Goal: Task Accomplishment & Management: Manage account settings

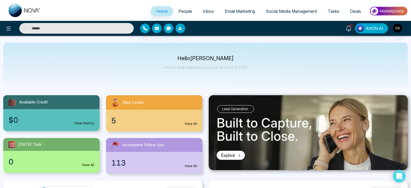
select select "*"
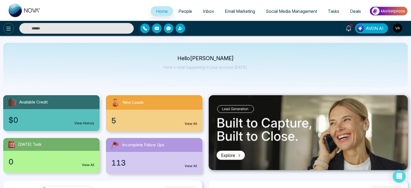
click at [13, 28] on button at bounding box center [8, 28] width 11 height 11
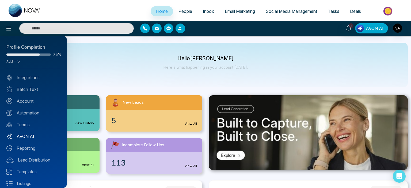
click at [26, 138] on link "AVON AI" at bounding box center [33, 136] width 54 height 6
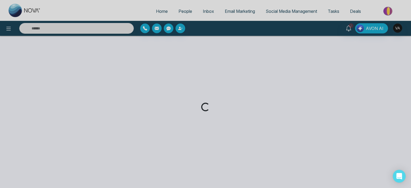
click at [173, 62] on div "Loading..." at bounding box center [205, 94] width 411 height 188
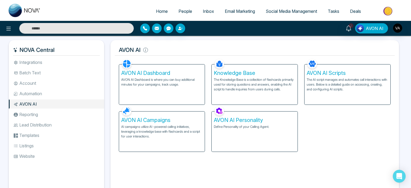
click at [171, 78] on p "AVON AI Dashboard is where you can buy additional minutes for your campaigns, t…" at bounding box center [162, 82] width 82 height 10
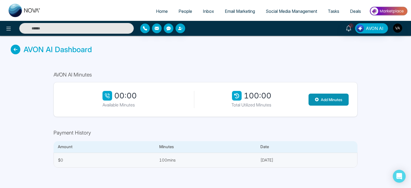
click at [332, 99] on button "Add Minutes" at bounding box center [329, 100] width 40 height 12
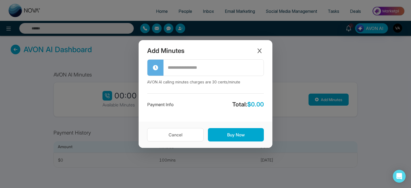
click at [200, 69] on input "text" at bounding box center [214, 67] width 100 height 15
click at [258, 53] on icon "Close modal" at bounding box center [260, 50] width 4 height 5
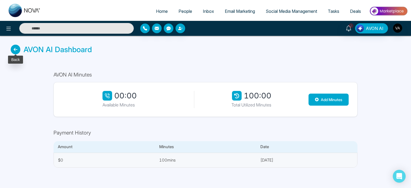
click at [14, 50] on icon at bounding box center [16, 50] width 10 height 10
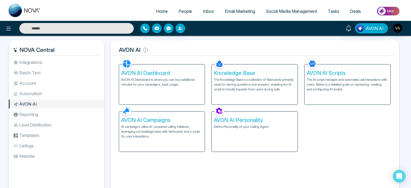
click at [145, 127] on p "AI campaigns utilize AI-powered calling initiatives, leveraging a knowledge bas…" at bounding box center [162, 131] width 82 height 14
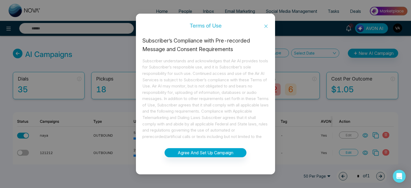
click at [264, 28] on icon "close" at bounding box center [266, 26] width 4 height 4
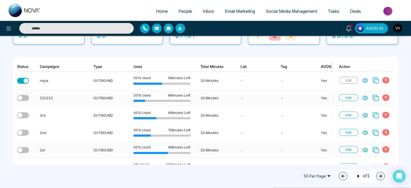
scroll to position [55, 0]
click at [353, 96] on span "Edit" at bounding box center [348, 98] width 19 height 7
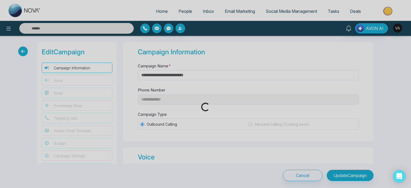
type input "******"
type input "**"
type input "*"
type input "********"
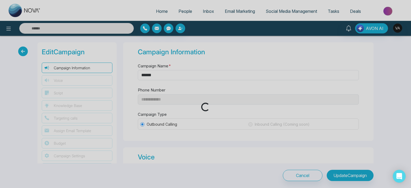
select select "***"
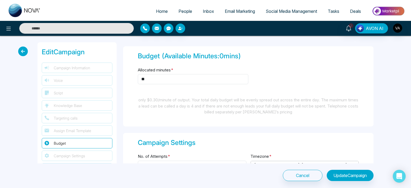
scroll to position [790, 0]
click at [205, 77] on input "**" at bounding box center [193, 79] width 111 height 10
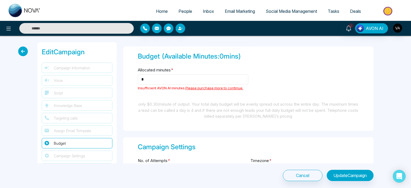
type input "*"
click at [342, 175] on button "Update Campaign" at bounding box center [350, 175] width 47 height 11
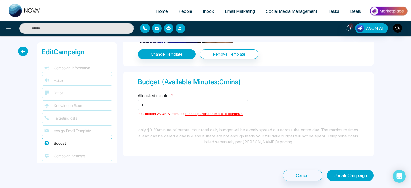
scroll to position [764, 0]
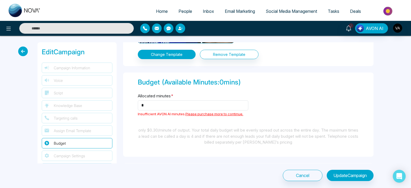
click at [23, 48] on icon at bounding box center [23, 52] width 10 height 10
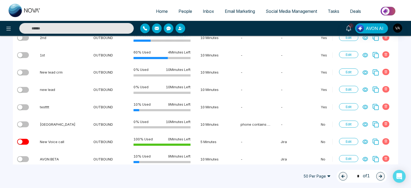
scroll to position [149, 0]
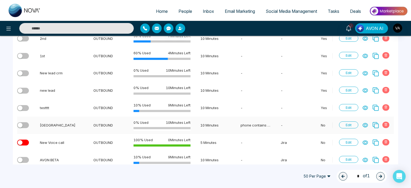
click at [350, 124] on span "Edit" at bounding box center [348, 125] width 19 height 7
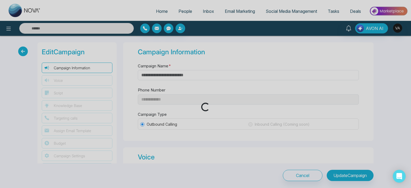
type input "**********"
type input "**"
type input "*"
type input "********"
select select "***"
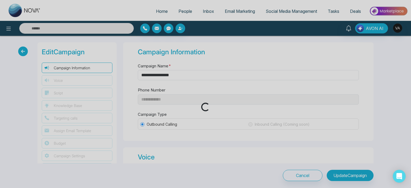
select select "***"
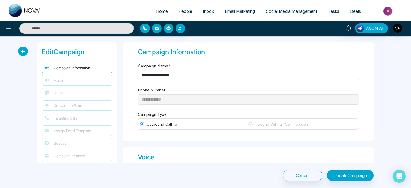
type textarea "**********"
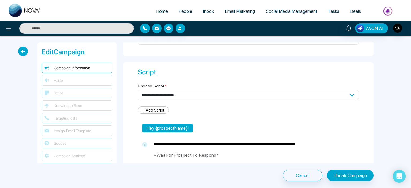
select select "****"
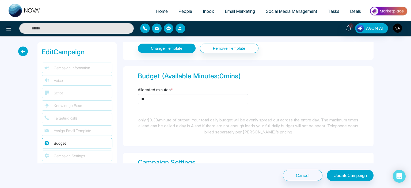
scroll to position [769, 0]
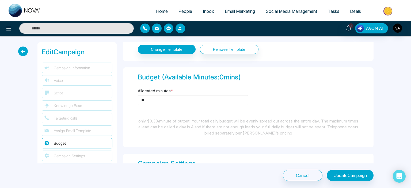
click at [213, 98] on input "**" at bounding box center [193, 100] width 111 height 10
click at [359, 175] on button "Update Campaign" at bounding box center [350, 175] width 47 height 11
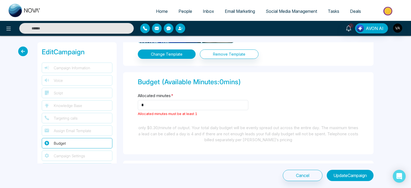
scroll to position [764, 0]
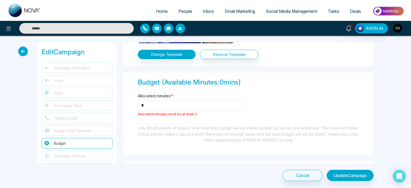
click at [194, 104] on input "*" at bounding box center [193, 105] width 111 height 10
type input "*"
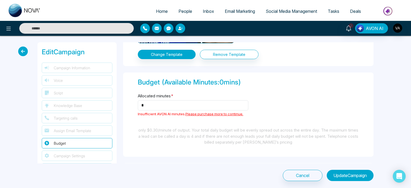
click at [347, 178] on button "Update Campaign" at bounding box center [350, 175] width 47 height 11
click at [22, 48] on icon at bounding box center [23, 52] width 10 height 10
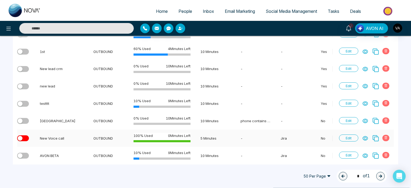
scroll to position [166, 0]
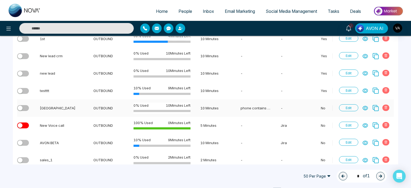
click at [387, 108] on icon at bounding box center [385, 107] width 3 height 3
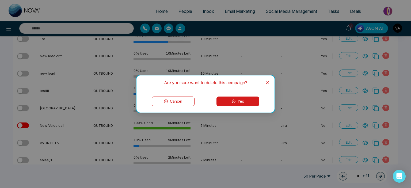
click at [250, 102] on button "Yes" at bounding box center [238, 102] width 43 height 10
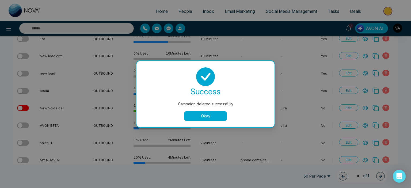
click at [207, 117] on button "Okay" at bounding box center [205, 116] width 43 height 10
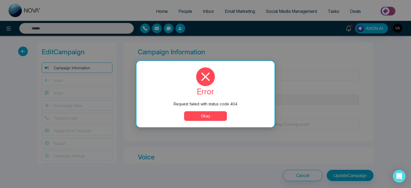
click at [218, 116] on button "Okay" at bounding box center [205, 116] width 43 height 10
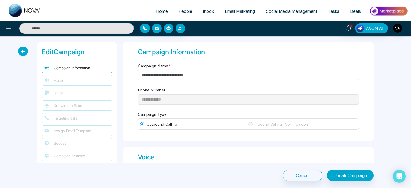
click at [22, 49] on icon at bounding box center [23, 52] width 10 height 10
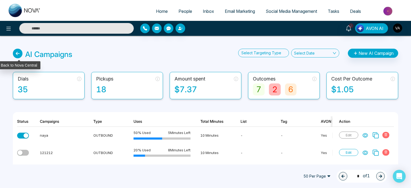
click at [20, 55] on icon at bounding box center [18, 54] width 10 height 10
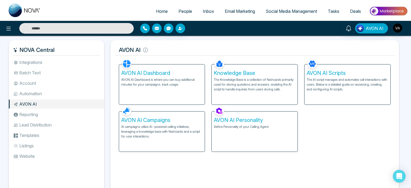
click at [163, 98] on div "AVON AI Dashboard AVON AI Dashboard is where you can buy additional minutes for…" at bounding box center [162, 85] width 86 height 40
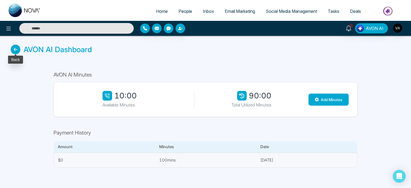
click at [15, 49] on icon at bounding box center [16, 50] width 10 height 10
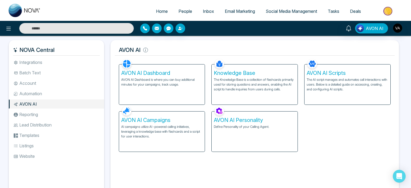
click at [183, 125] on p "AI campaigns utilize AI-powered calling initiatives, leveraging a knowledge bas…" at bounding box center [162, 131] width 82 height 14
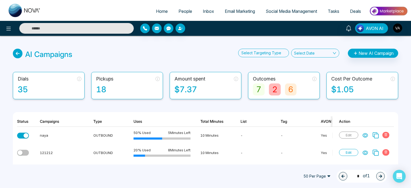
scroll to position [211, 0]
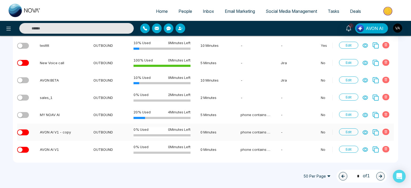
click at [389, 131] on span at bounding box center [386, 132] width 7 height 6
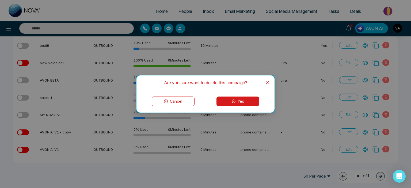
click at [239, 101] on button "Yes" at bounding box center [238, 102] width 43 height 10
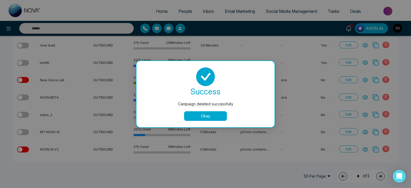
scroll to position [194, 0]
click at [213, 116] on button "Okay" at bounding box center [205, 116] width 43 height 10
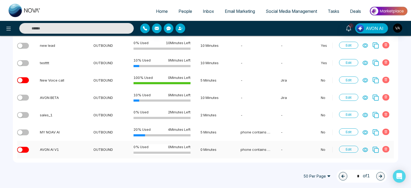
click at [387, 150] on icon at bounding box center [385, 149] width 3 height 3
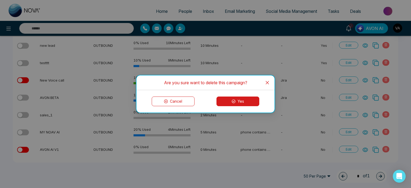
click at [244, 101] on button "Yes" at bounding box center [238, 102] width 43 height 10
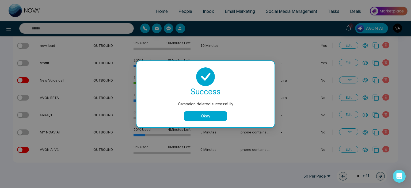
scroll to position [177, 0]
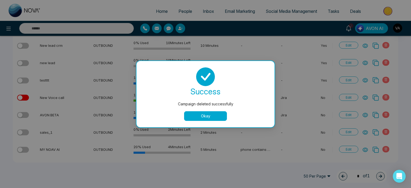
click at [209, 117] on button "Okay" at bounding box center [205, 116] width 43 height 10
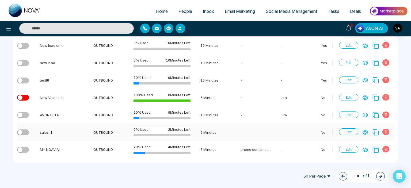
click at [387, 132] on icon at bounding box center [386, 131] width 3 height 3
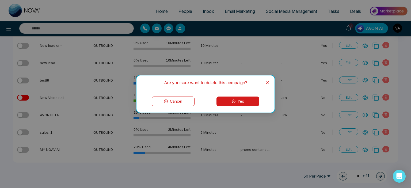
click at [233, 101] on icon at bounding box center [234, 102] width 4 height 4
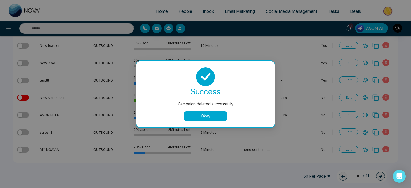
scroll to position [160, 0]
click at [205, 115] on button "Okay" at bounding box center [205, 116] width 43 height 10
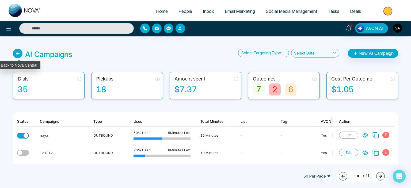
click at [19, 56] on icon at bounding box center [18, 54] width 10 height 10
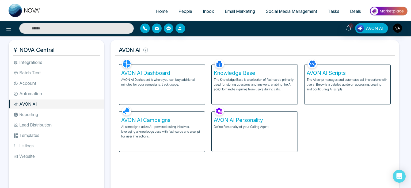
click at [151, 81] on p "AVON AI Dashboard is where you can buy additional minutes for your campaigns, t…" at bounding box center [162, 82] width 82 height 10
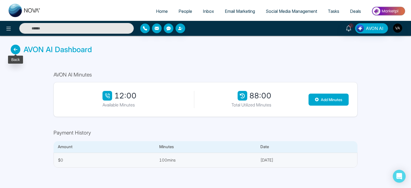
click at [16, 49] on icon at bounding box center [16, 50] width 10 height 10
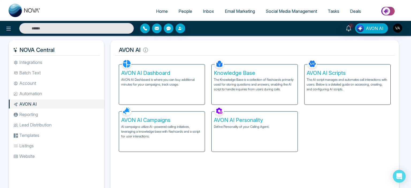
click at [170, 117] on h5 "AVON AI Campaigns" at bounding box center [162, 120] width 82 height 6
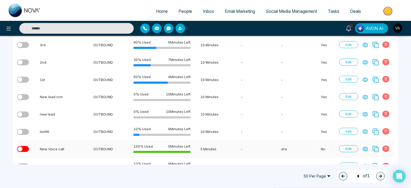
scroll to position [141, 0]
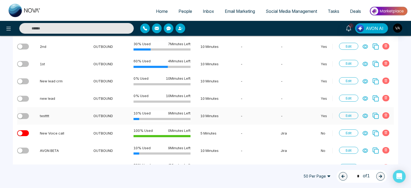
click at [388, 117] on span at bounding box center [386, 115] width 7 height 6
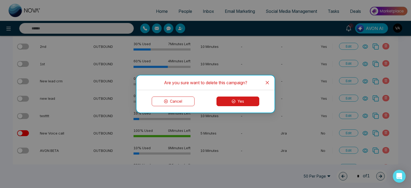
click at [253, 100] on button "Yes" at bounding box center [238, 102] width 43 height 10
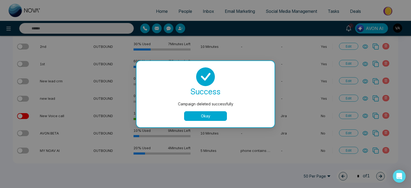
click at [206, 118] on button "Okay" at bounding box center [205, 116] width 43 height 10
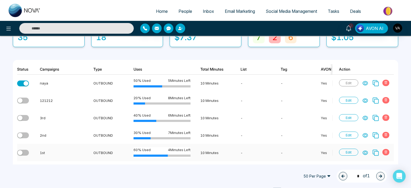
scroll to position [0, 0]
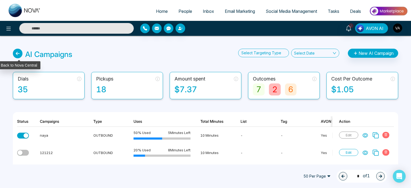
click at [18, 52] on icon at bounding box center [18, 54] width 10 height 10
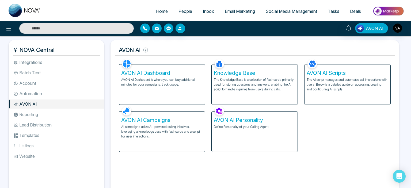
click at [148, 95] on div "AVON AI Dashboard AVON AI Dashboard is where you can buy additional minutes for…" at bounding box center [162, 85] width 86 height 40
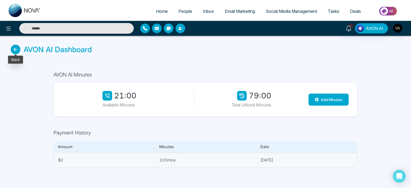
click at [13, 51] on icon at bounding box center [16, 50] width 10 height 10
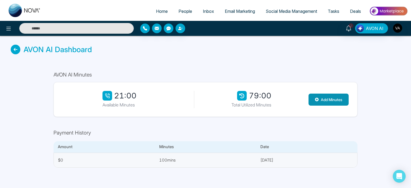
click at [332, 97] on button "Add Minutes" at bounding box center [329, 100] width 40 height 12
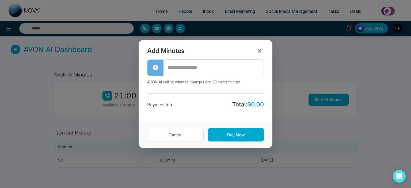
click at [206, 66] on input "text" at bounding box center [214, 67] width 100 height 15
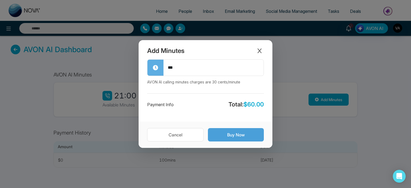
type input "***"
click at [252, 137] on button "Buy Now" at bounding box center [236, 134] width 56 height 13
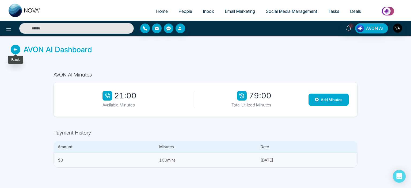
click at [15, 51] on icon at bounding box center [16, 50] width 10 height 10
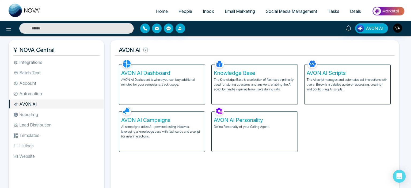
click at [179, 128] on p "AI campaigns utilize AI-powered calling initiatives, leveraging a knowledge bas…" at bounding box center [162, 131] width 82 height 14
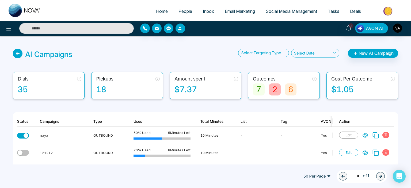
scroll to position [142, 0]
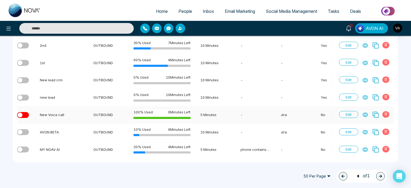
click at [388, 113] on span at bounding box center [386, 114] width 7 height 6
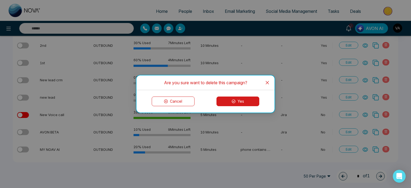
click at [245, 100] on button "Yes" at bounding box center [238, 102] width 43 height 10
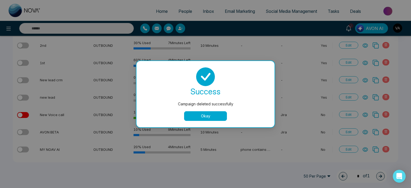
scroll to position [125, 0]
click at [203, 119] on button "Okay" at bounding box center [205, 116] width 43 height 10
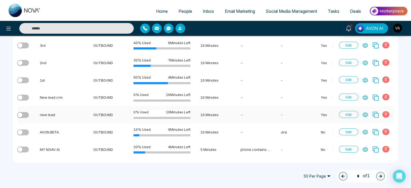
click at [384, 116] on span at bounding box center [386, 114] width 7 height 6
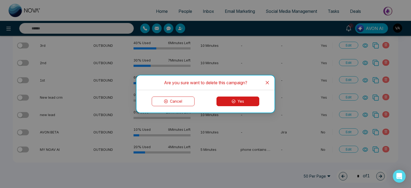
click at [182, 100] on button "Cancel" at bounding box center [173, 102] width 43 height 10
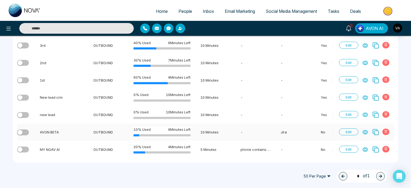
click at [386, 133] on icon at bounding box center [385, 131] width 3 height 3
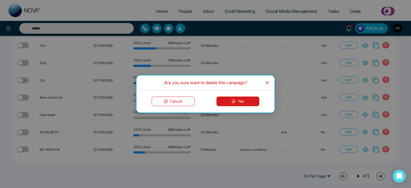
click at [244, 99] on button "Yes" at bounding box center [238, 102] width 43 height 10
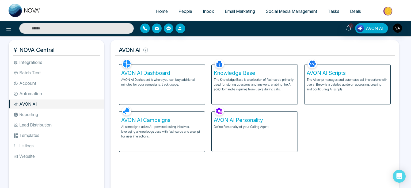
click at [176, 79] on p "AVON AI Dashboard is where you can buy additional minutes for your campaigns, t…" at bounding box center [162, 82] width 82 height 10
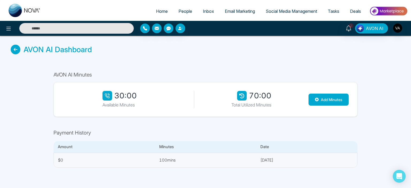
click at [153, 54] on div "AVON AI Dashboard" at bounding box center [205, 49] width 411 height 27
